Goal: Information Seeking & Learning: Compare options

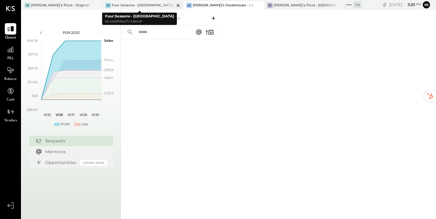
click at [125, 5] on div "Four Seasons - [GEOGRAPHIC_DATA]" at bounding box center [143, 5] width 62 height 5
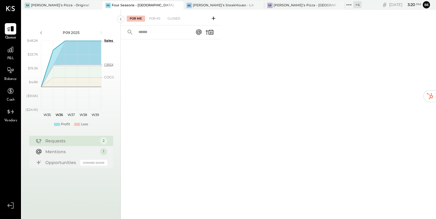
click at [199, 31] on icon at bounding box center [198, 31] width 5 height 5
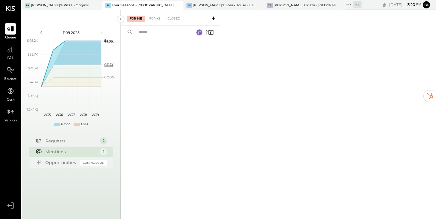
click at [200, 31] on rect at bounding box center [199, 32] width 6 height 6
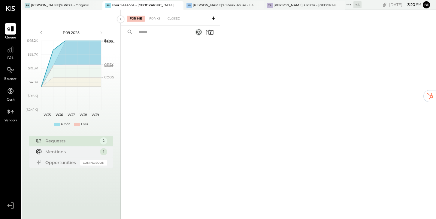
click at [200, 32] on icon at bounding box center [198, 31] width 5 height 5
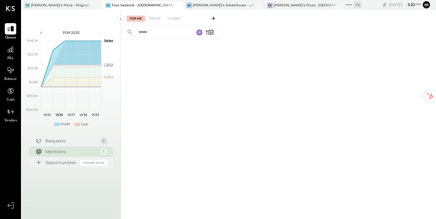
click at [149, 33] on input "text" at bounding box center [163, 32] width 56 height 10
type input "*"
click at [157, 17] on div "For KS" at bounding box center [154, 19] width 17 height 6
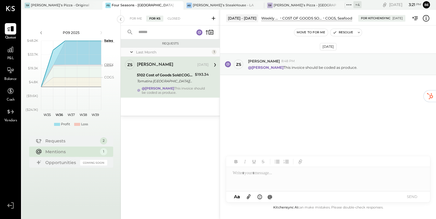
click at [147, 32] on input "text" at bounding box center [163, 32] width 56 height 10
click at [213, 19] on icon at bounding box center [213, 18] width 6 height 6
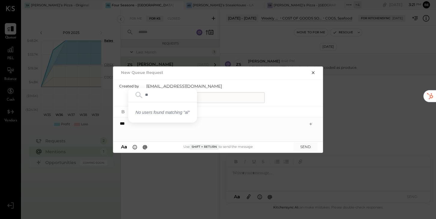
type input "*"
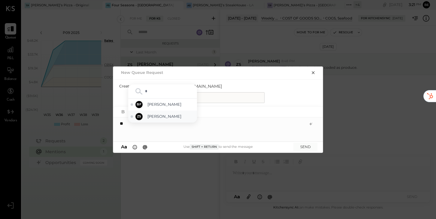
click at [155, 116] on span "[PERSON_NAME]" at bounding box center [170, 116] width 47 height 6
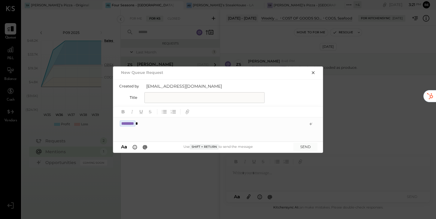
click at [313, 73] on icon "button" at bounding box center [313, 72] width 3 height 3
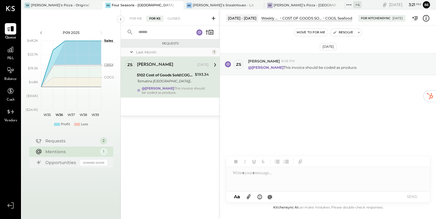
click at [173, 127] on div "Requests Last Month 1 ZS [PERSON_NAME] Owner [PERSON_NAME] [DATE] 5102 Cost of …" at bounding box center [170, 121] width 99 height 164
click at [182, 64] on div "[PERSON_NAME]" at bounding box center [166, 65] width 59 height 6
click at [216, 65] on icon at bounding box center [215, 65] width 8 height 8
click at [214, 65] on icon at bounding box center [215, 65] width 8 height 8
click at [203, 51] on div "Last Month" at bounding box center [173, 52] width 74 height 5
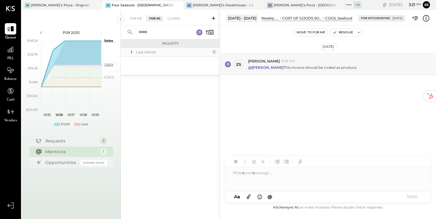
click at [203, 51] on div "Last Month" at bounding box center [173, 52] width 74 height 5
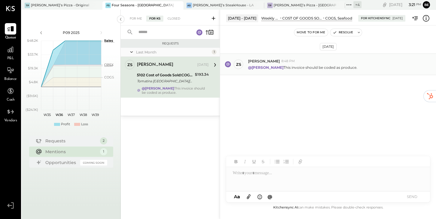
click at [277, 65] on p "@[PERSON_NAME] This invoice should be coded as produce." at bounding box center [302, 67] width 109 height 5
click at [222, 12] on div "[DATE] - [DATE] Weekly P&L COST OF GOODS SOLD (COGS) COGS, Food COGS, Seafood F…" at bounding box center [328, 17] width 216 height 12
click at [171, 66] on div "[PERSON_NAME]" at bounding box center [166, 65] width 59 height 6
click at [213, 68] on icon at bounding box center [215, 65] width 8 height 8
click at [192, 54] on div "Last Month" at bounding box center [173, 52] width 74 height 5
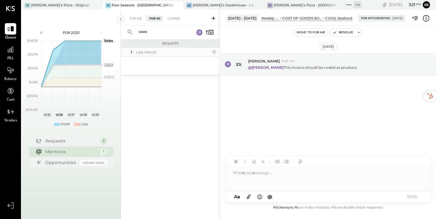
click at [192, 54] on div "Last Month" at bounding box center [173, 52] width 74 height 5
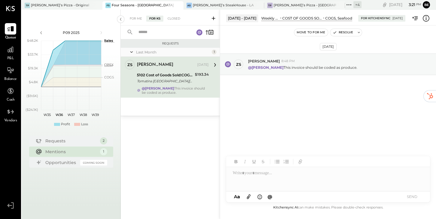
click at [166, 110] on div "Last Month 1 ZS [PERSON_NAME] Owner [PERSON_NAME] [DATE] 5102 Cost of Goods Sol…" at bounding box center [170, 82] width 99 height 68
click at [169, 150] on div "Requests Last Month 1 ZS [PERSON_NAME] Owner [PERSON_NAME] [DATE] 5102 Cost of …" at bounding box center [170, 121] width 99 height 164
click at [51, 3] on div "[PERSON_NAME]’s Pizza - Original" at bounding box center [60, 5] width 58 height 5
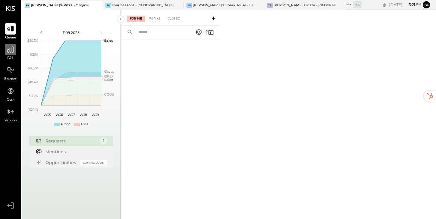
click at [12, 49] on icon at bounding box center [11, 50] width 6 height 6
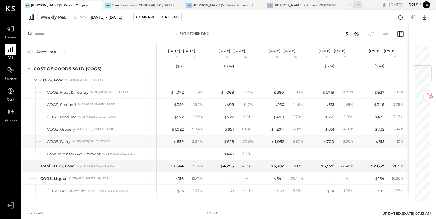
scroll to position [207, 0]
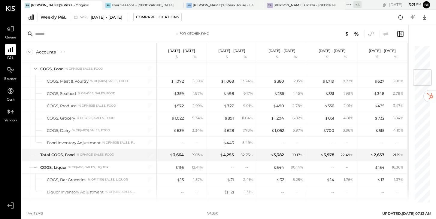
click at [371, 32] on icon at bounding box center [371, 34] width 8 height 8
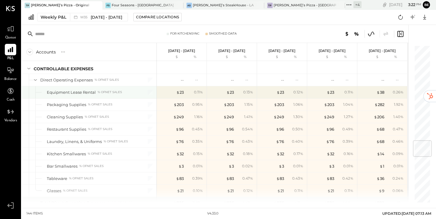
scroll to position [810, 0]
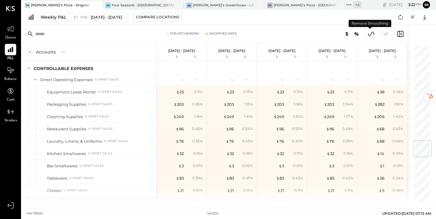
click at [371, 32] on icon at bounding box center [371, 34] width 8 height 8
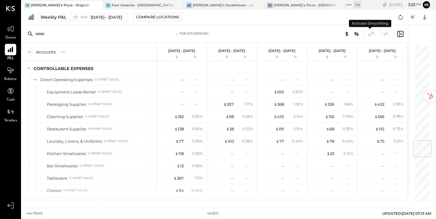
click at [371, 32] on icon at bounding box center [371, 34] width 8 height 8
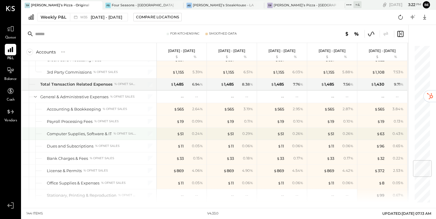
scroll to position [979, 0]
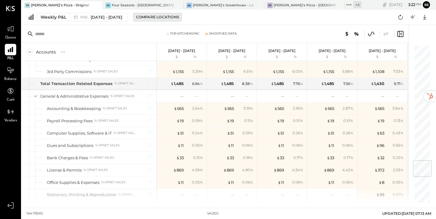
click at [141, 18] on div "Compare Locations" at bounding box center [157, 16] width 43 height 5
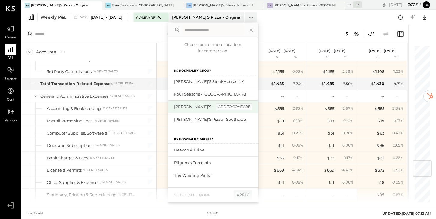
click at [228, 107] on div "add to compare" at bounding box center [234, 106] width 36 height 7
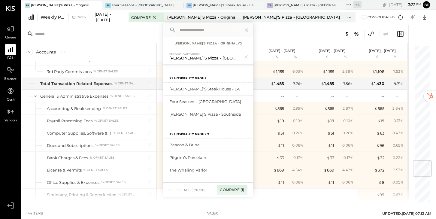
click at [231, 189] on div "Compare (1)" at bounding box center [232, 190] width 30 height 10
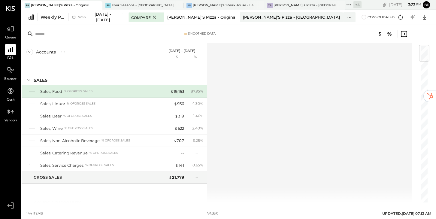
click at [190, 17] on div "[PERSON_NAME]’s Pizza - Original" at bounding box center [201, 17] width 69 height 6
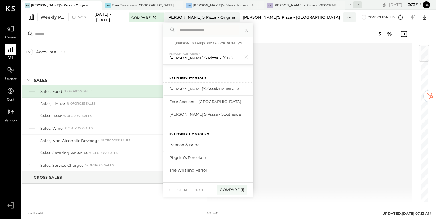
click at [243, 17] on div "[PERSON_NAME]’s Pizza - [GEOGRAPHIC_DATA]" at bounding box center [291, 17] width 97 height 6
